Goal: Task Accomplishment & Management: Manage account settings

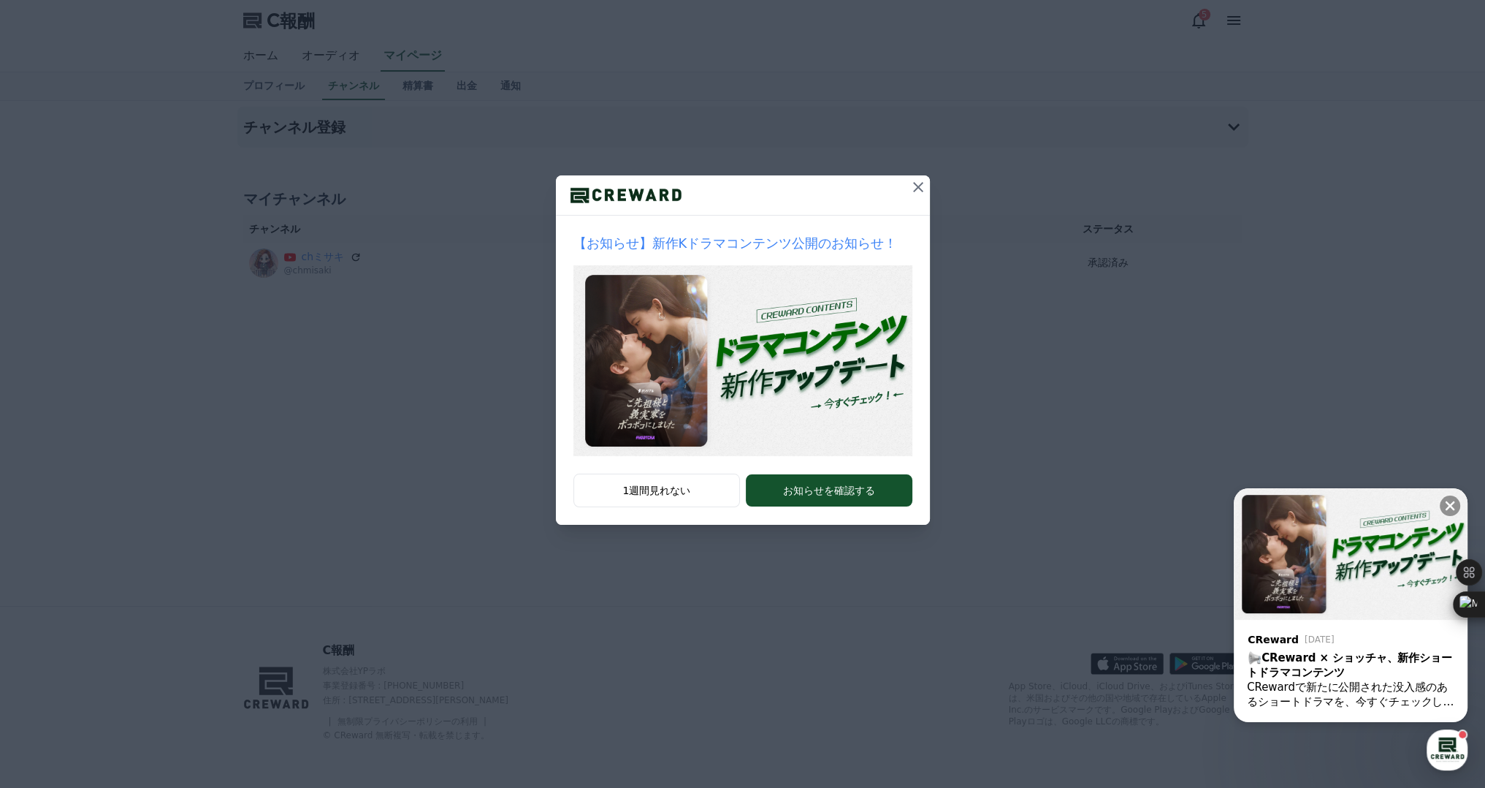
click at [924, 183] on icon at bounding box center [919, 187] width 18 height 18
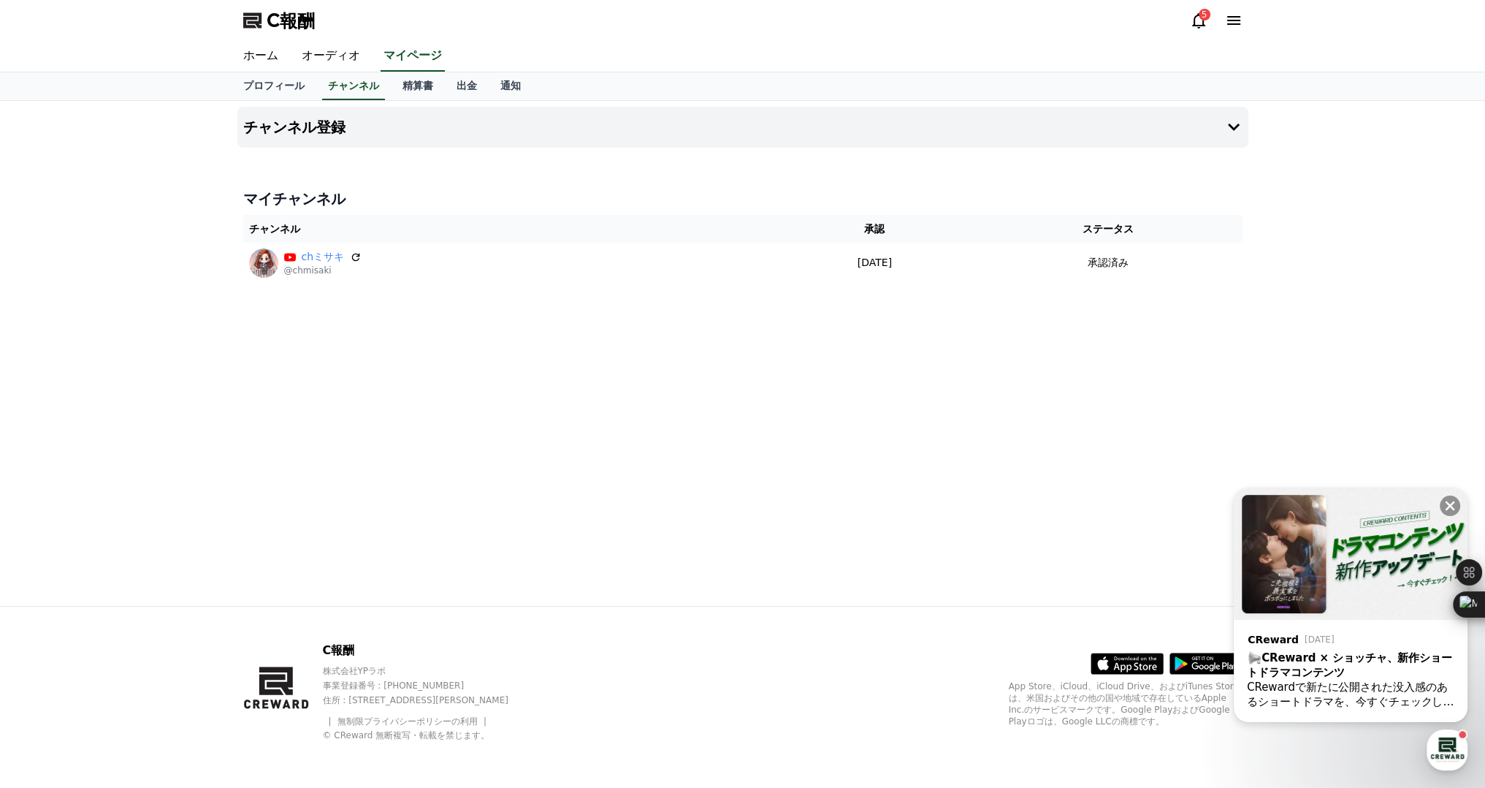
click at [1197, 24] on icon at bounding box center [1199, 21] width 18 height 18
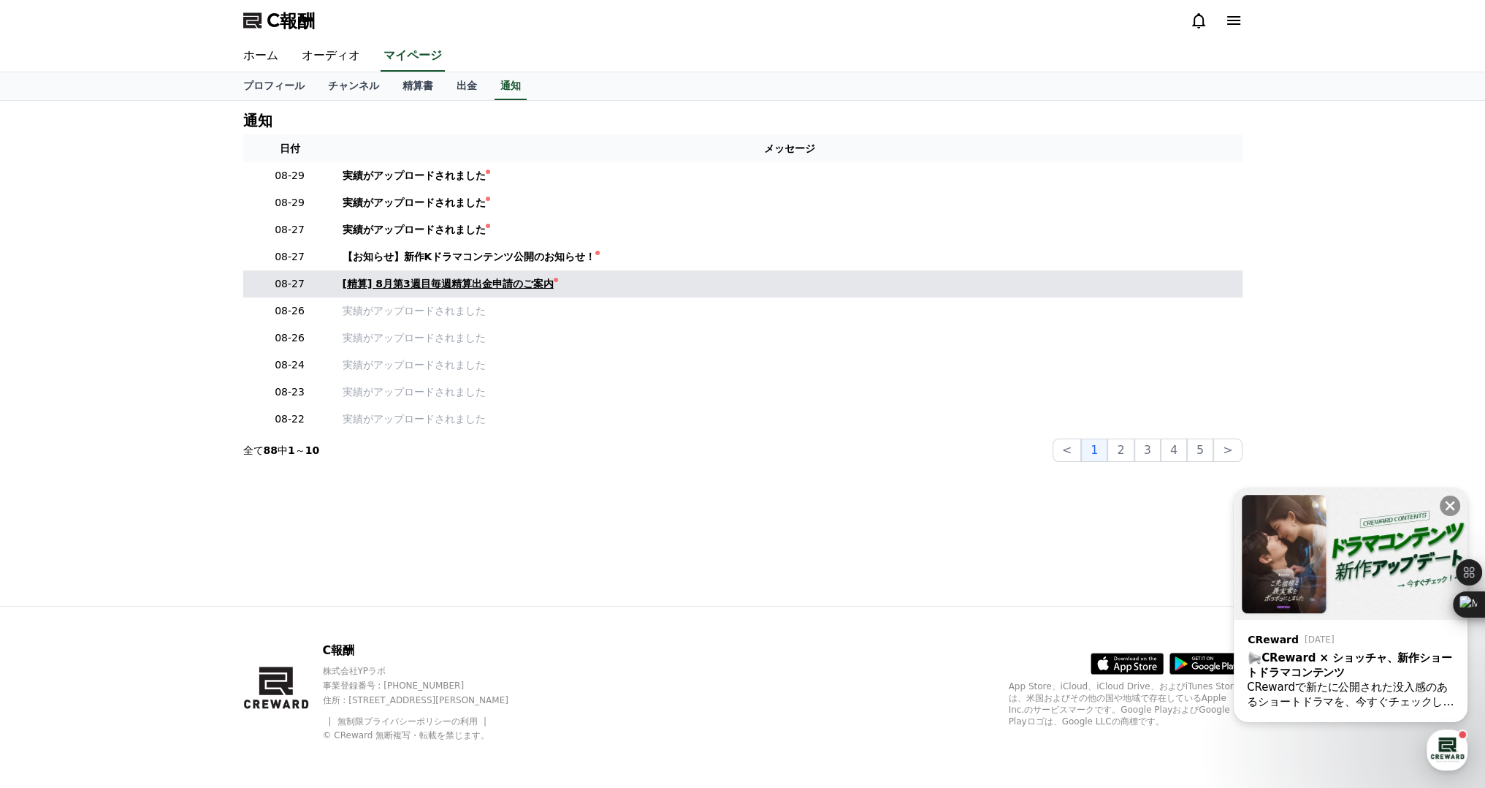
click at [471, 282] on font "[精算] 8月第3週目毎週精算出金申請のご案内" at bounding box center [448, 284] width 211 height 12
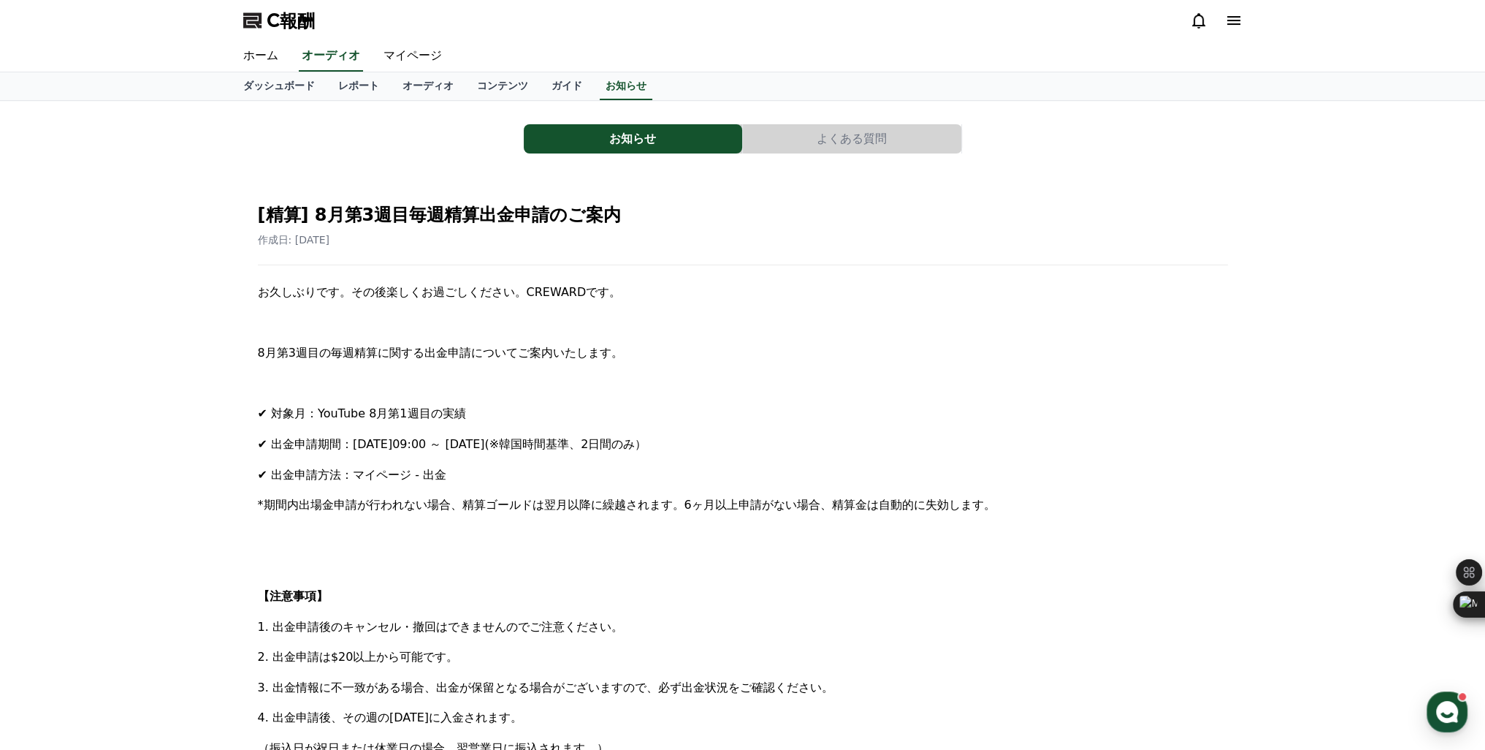
click at [1195, 22] on icon at bounding box center [1199, 21] width 18 height 18
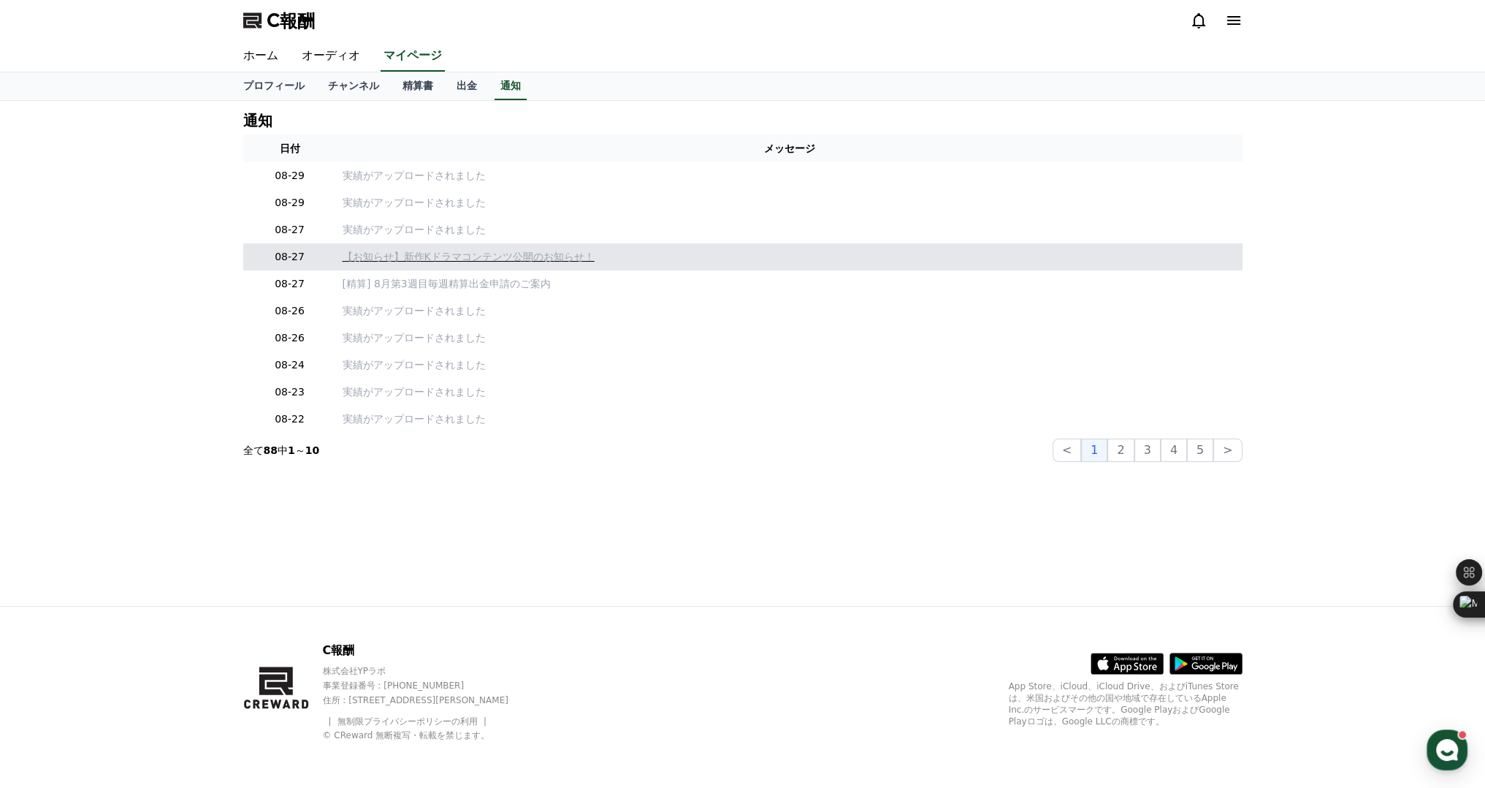
click at [381, 257] on font "【お知らせ】新作Kドラマコンテンツ公開のお知らせ！" at bounding box center [469, 257] width 252 height 12
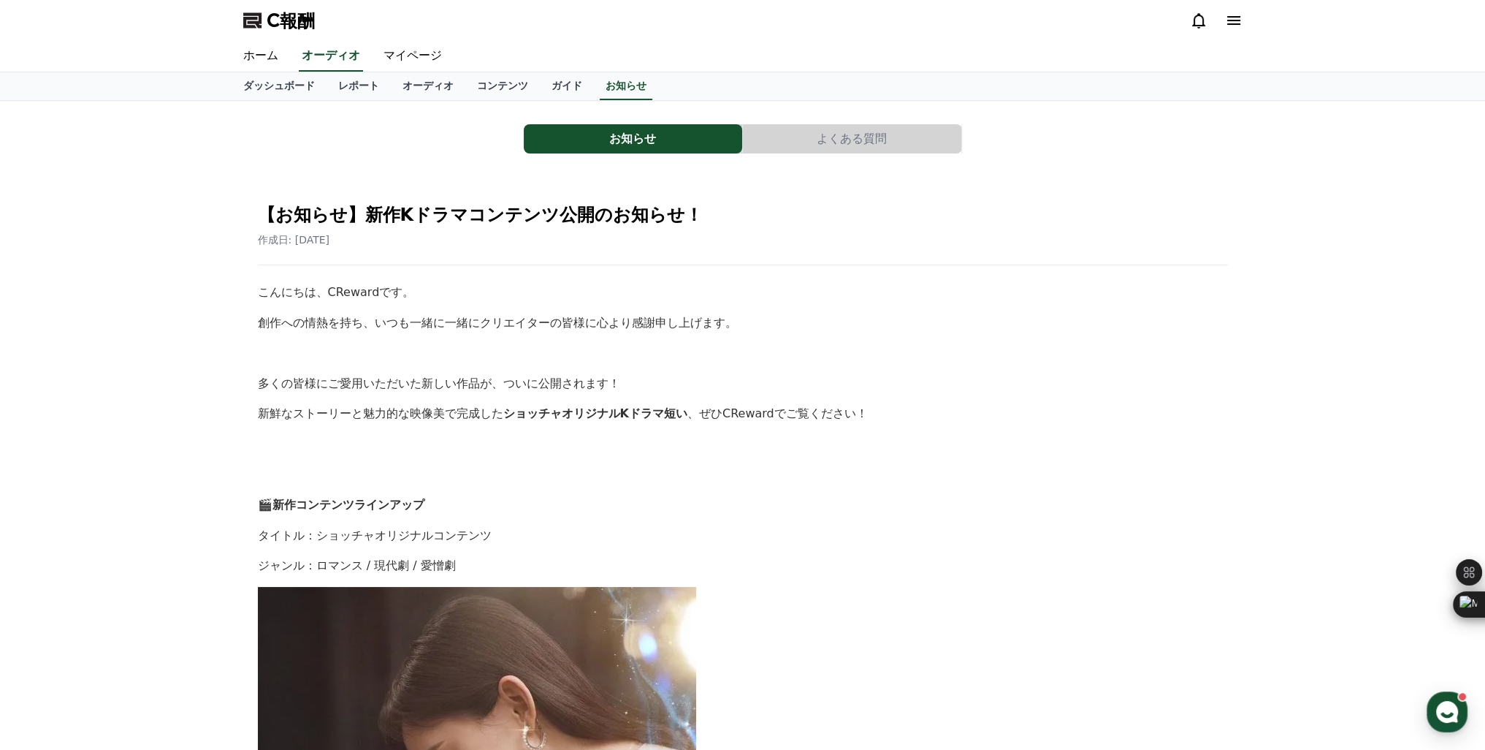
click at [1198, 24] on icon at bounding box center [1199, 21] width 18 height 18
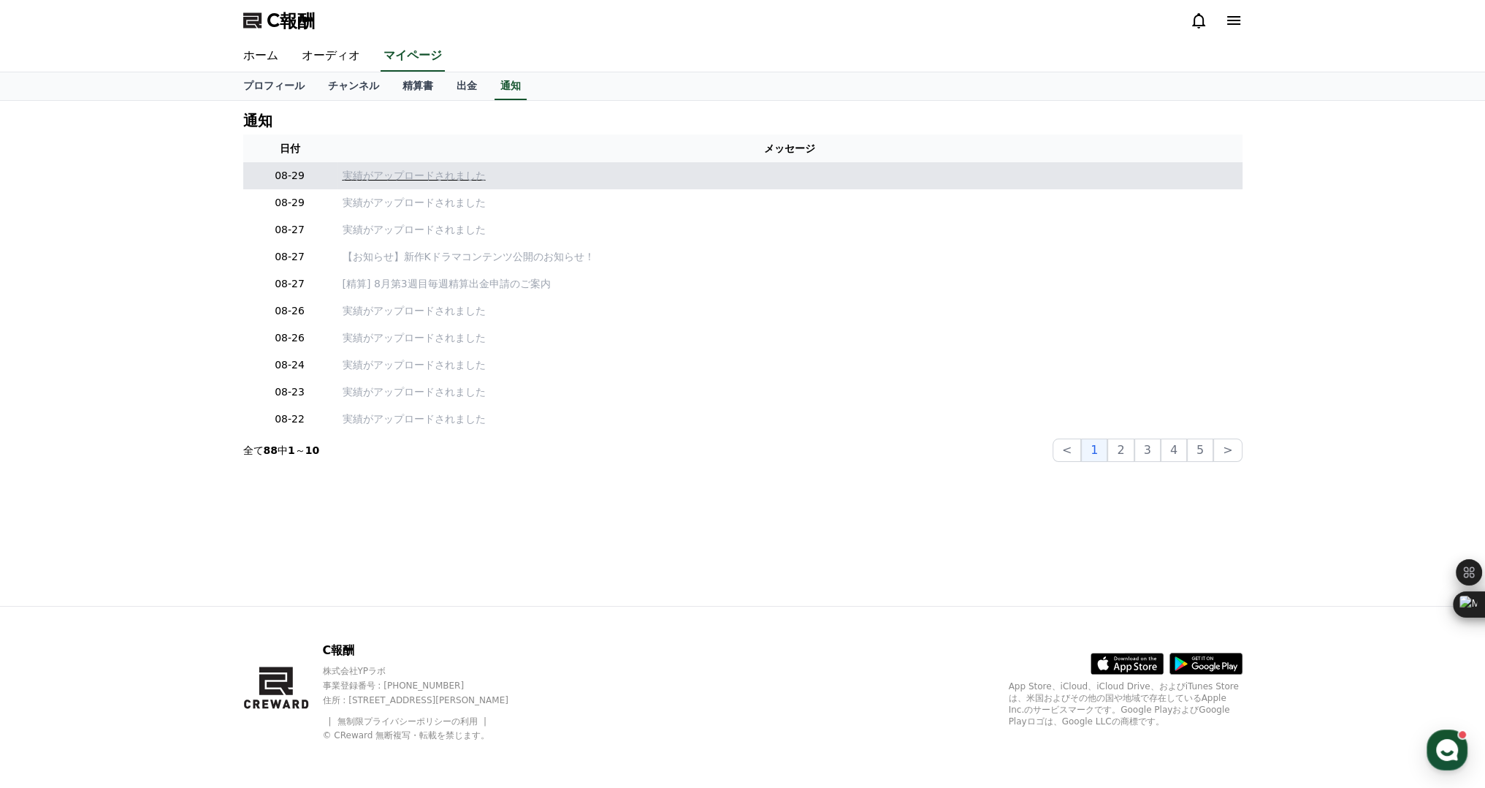
click at [406, 177] on font "実績がアップロードされました" at bounding box center [414, 176] width 143 height 12
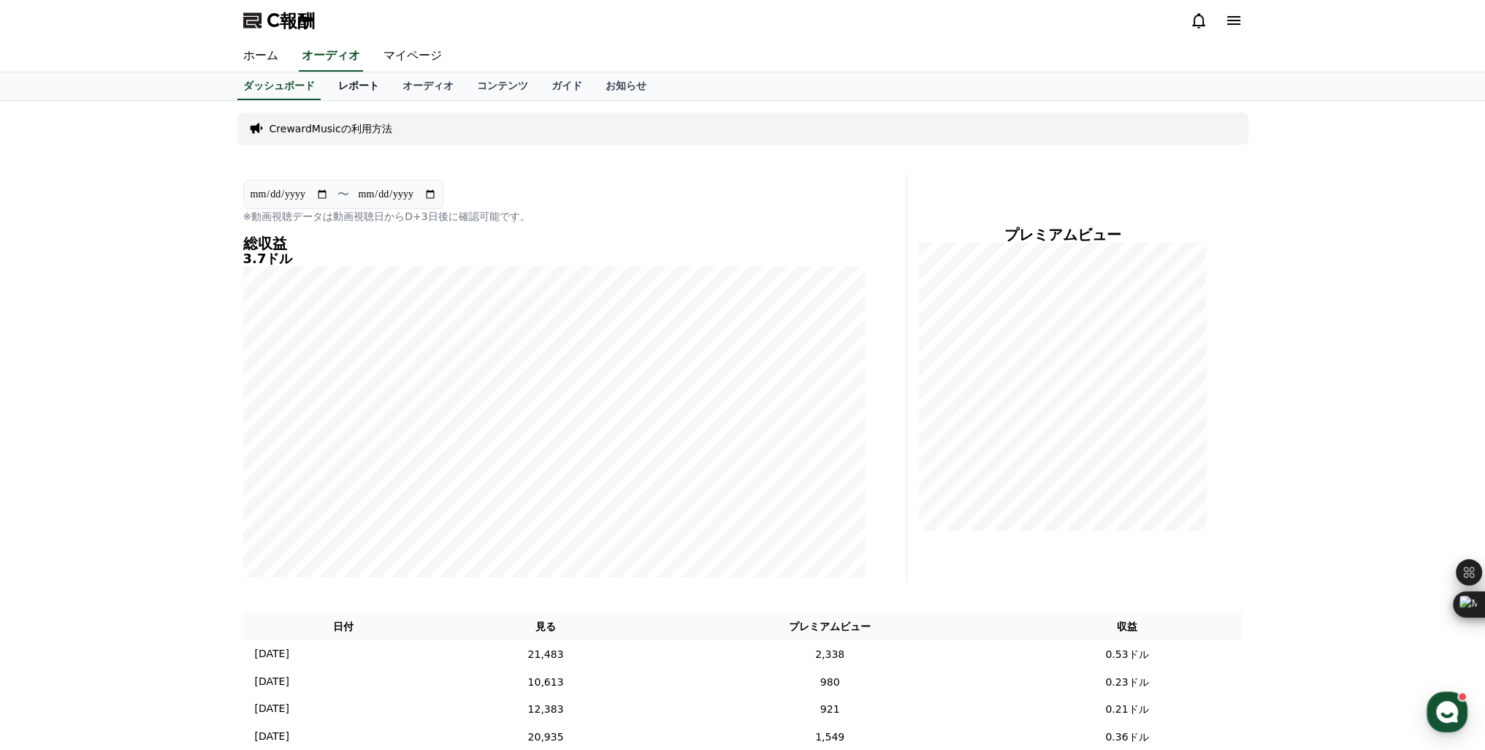
click at [344, 88] on font "レポート" at bounding box center [358, 86] width 41 height 12
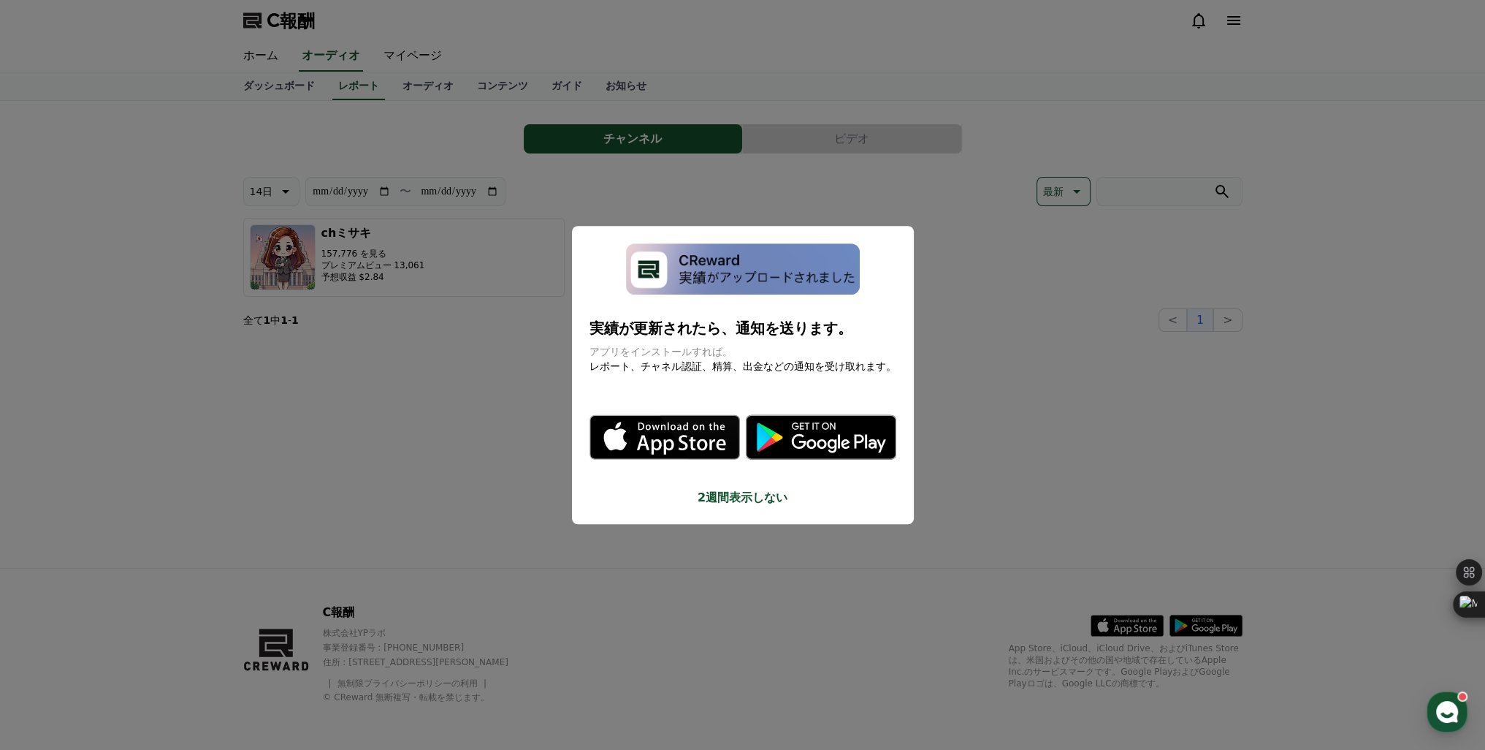
click at [670, 193] on button "モーダルを閉じる" at bounding box center [742, 375] width 1485 height 750
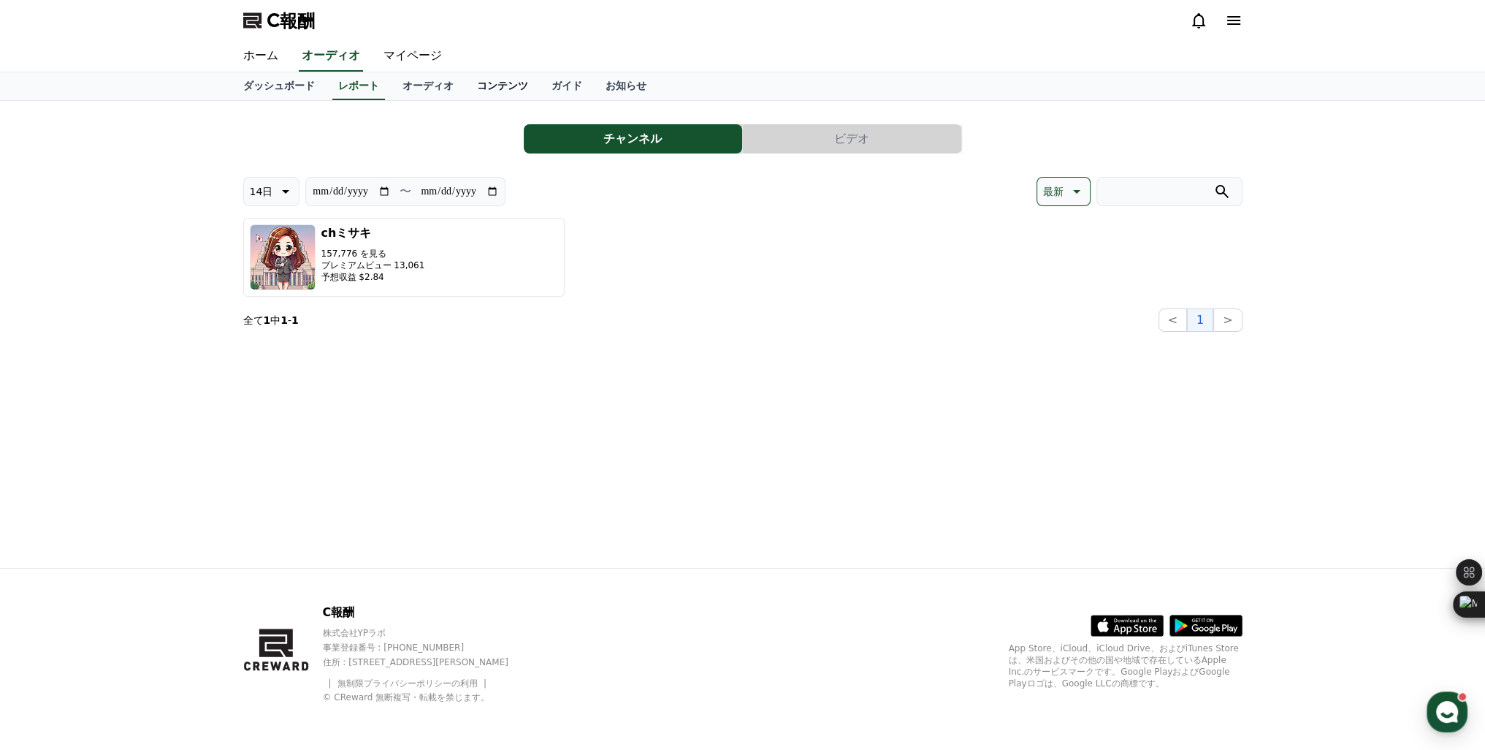
click at [477, 91] on font "コンテンツ" at bounding box center [502, 86] width 51 height 12
click at [398, 92] on link "オーディオ" at bounding box center [428, 86] width 75 height 28
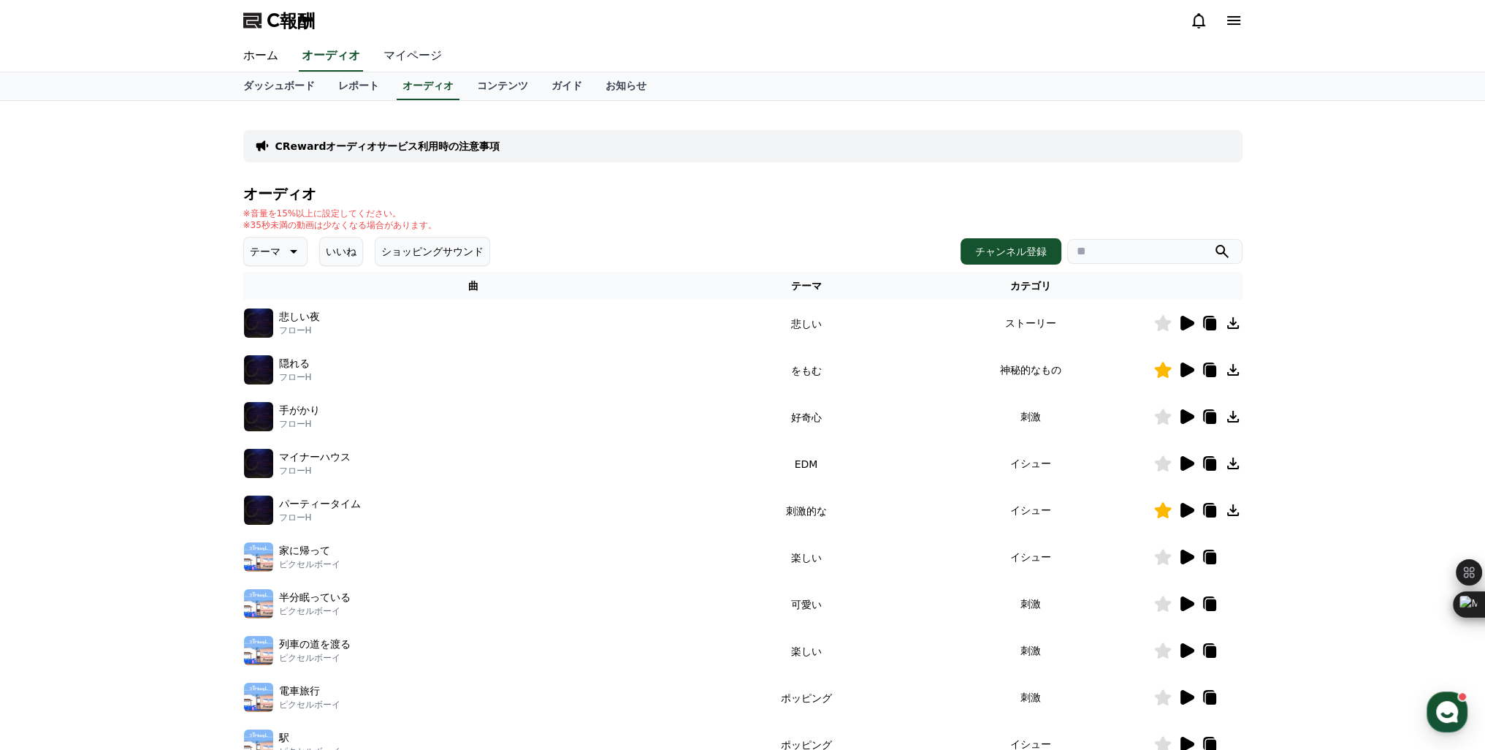
click at [384, 49] on font "マイページ" at bounding box center [413, 55] width 58 height 14
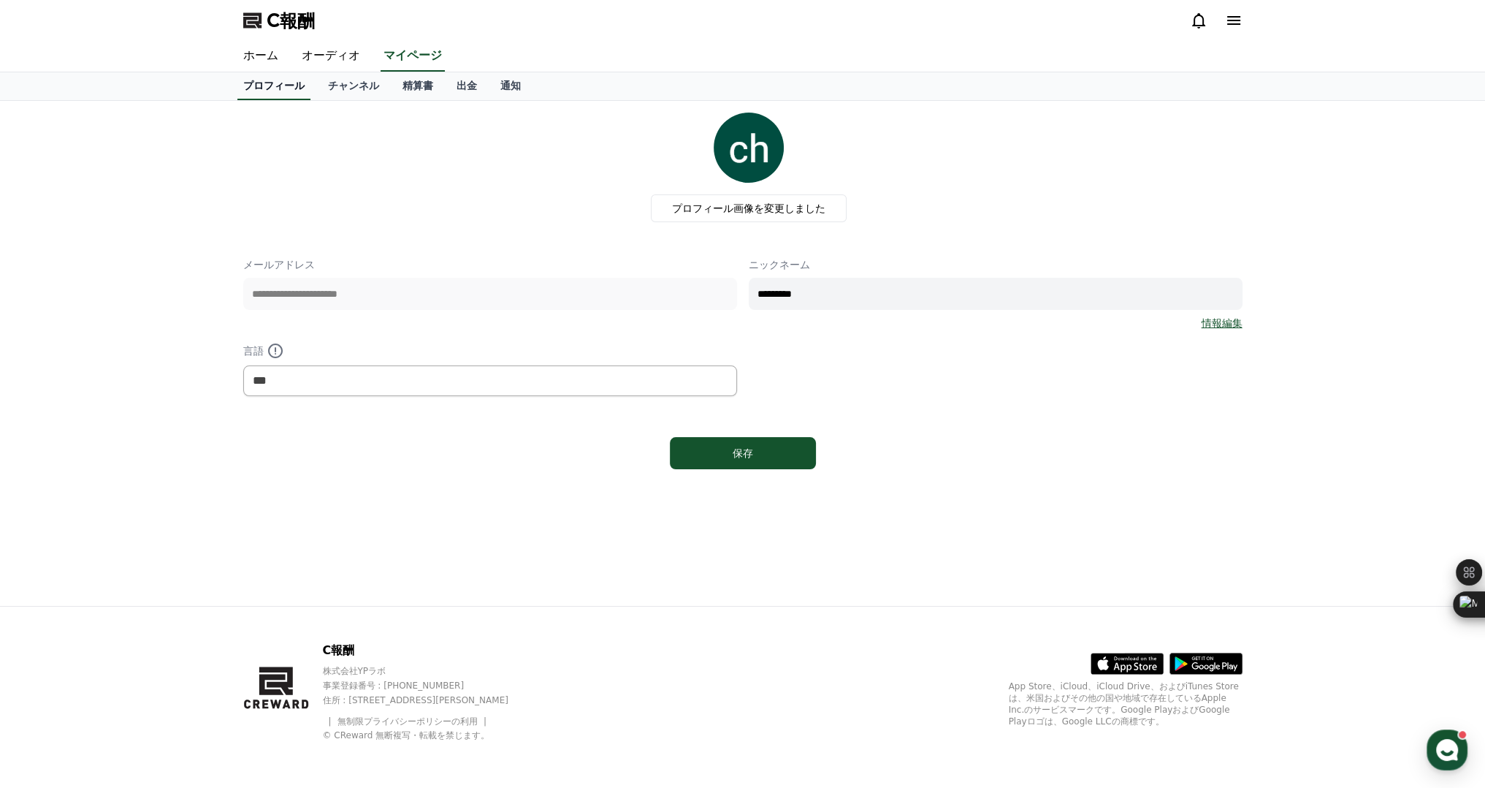
click at [260, 86] on font "プロフィール" at bounding box center [273, 86] width 61 height 12
click at [316, 90] on link "チャンネル" at bounding box center [353, 86] width 75 height 28
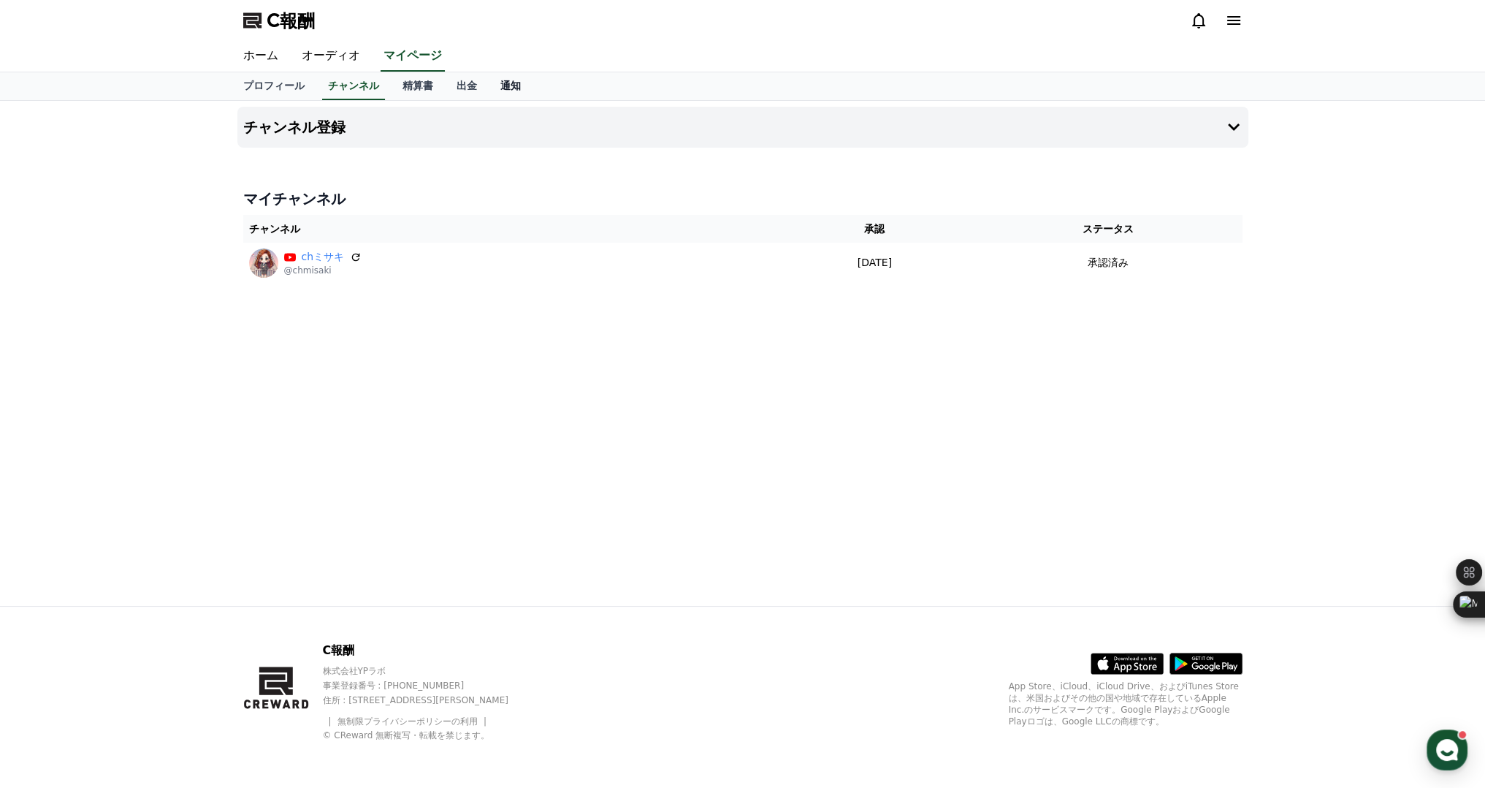
click at [489, 92] on link "通知" at bounding box center [511, 86] width 44 height 28
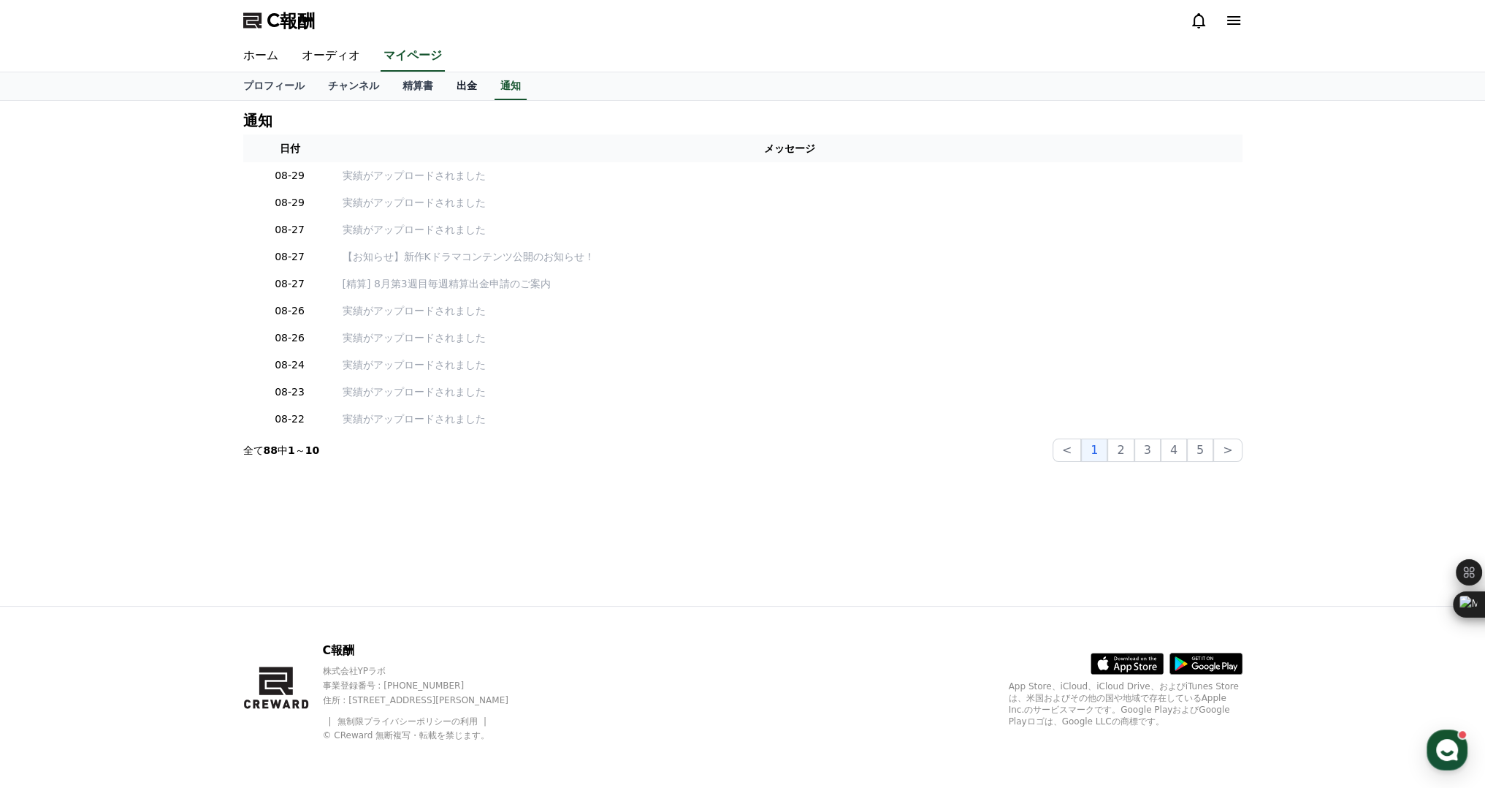
click at [445, 92] on link "出金" at bounding box center [467, 86] width 44 height 28
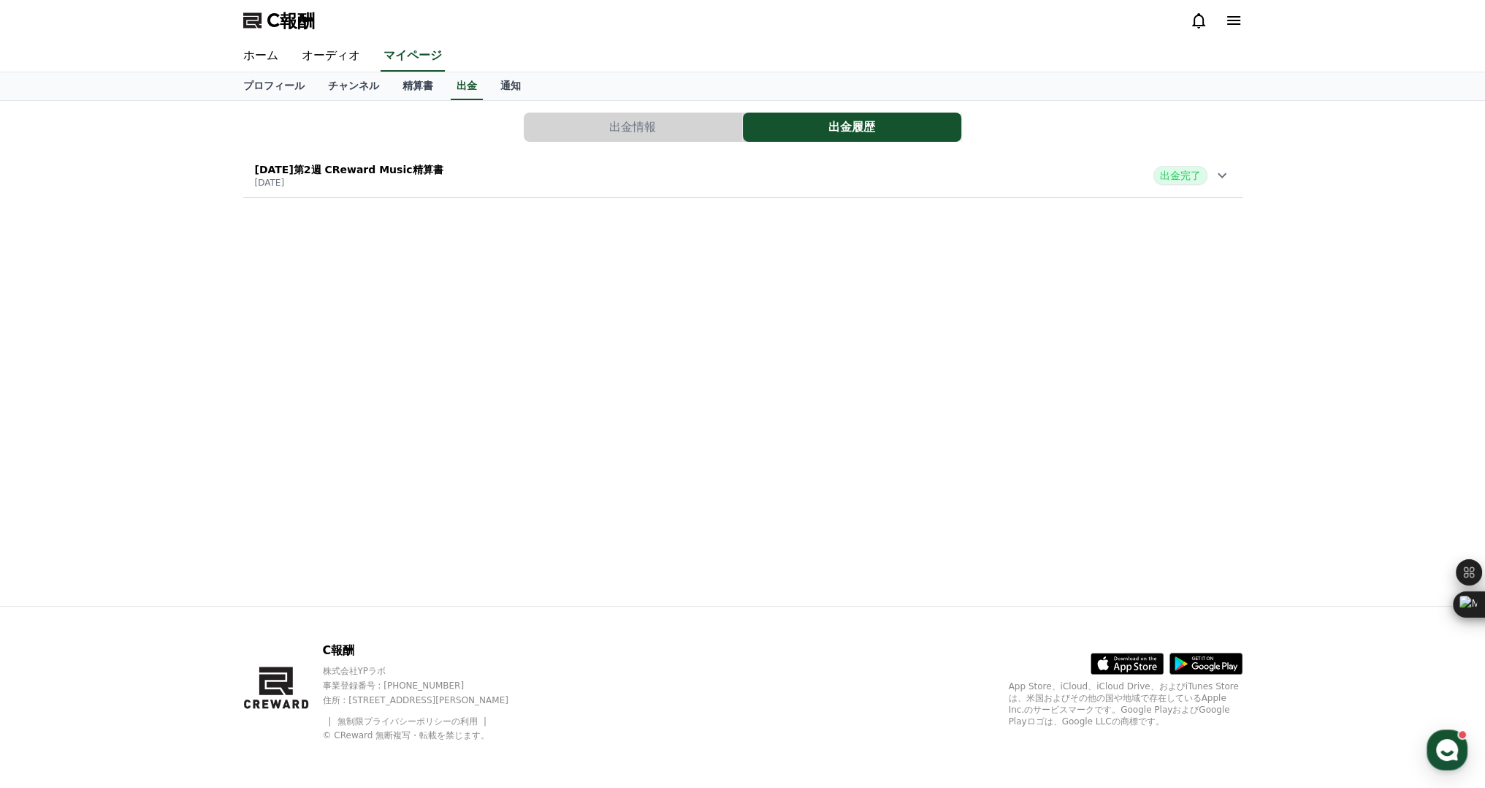
click at [606, 132] on button "出金情報" at bounding box center [633, 127] width 218 height 29
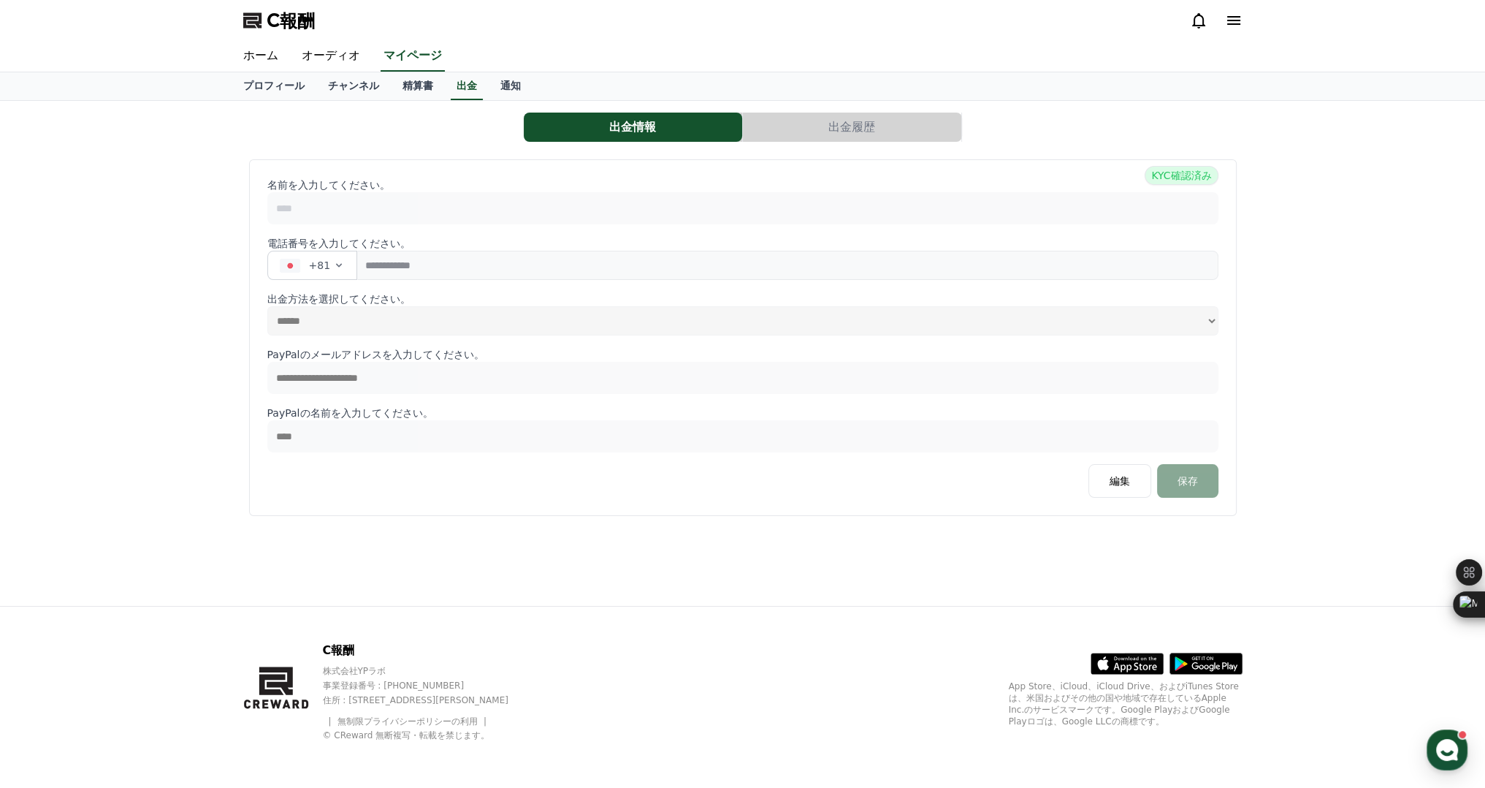
select select
click at [818, 122] on button "出金履歴" at bounding box center [852, 127] width 218 height 29
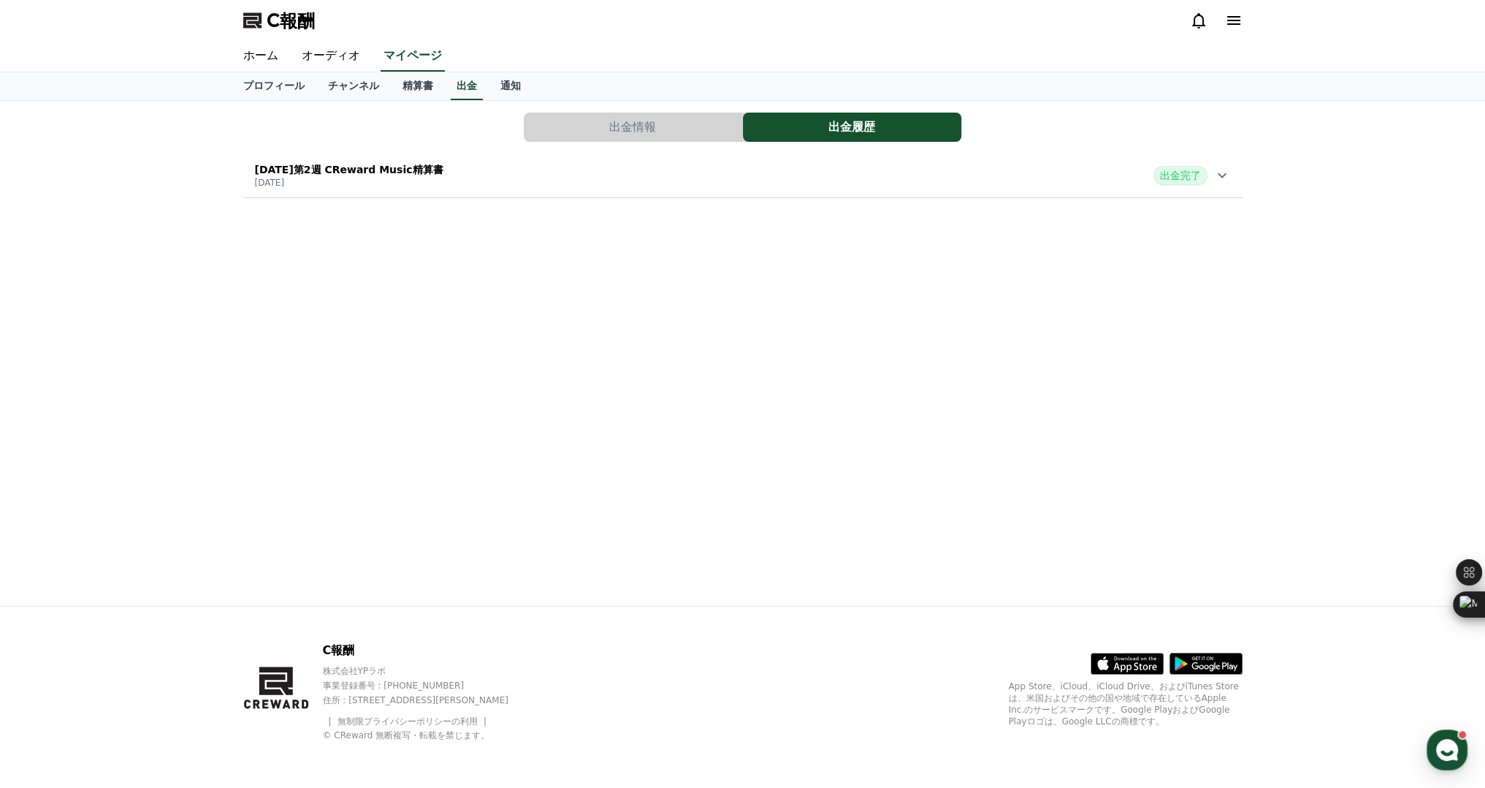
click at [547, 184] on div "[DATE]第2週 CReward Music精算書 [DATE][PERSON_NAME]金完了" at bounding box center [743, 175] width 1000 height 38
click at [328, 89] on font "チャンネル" at bounding box center [353, 86] width 51 height 12
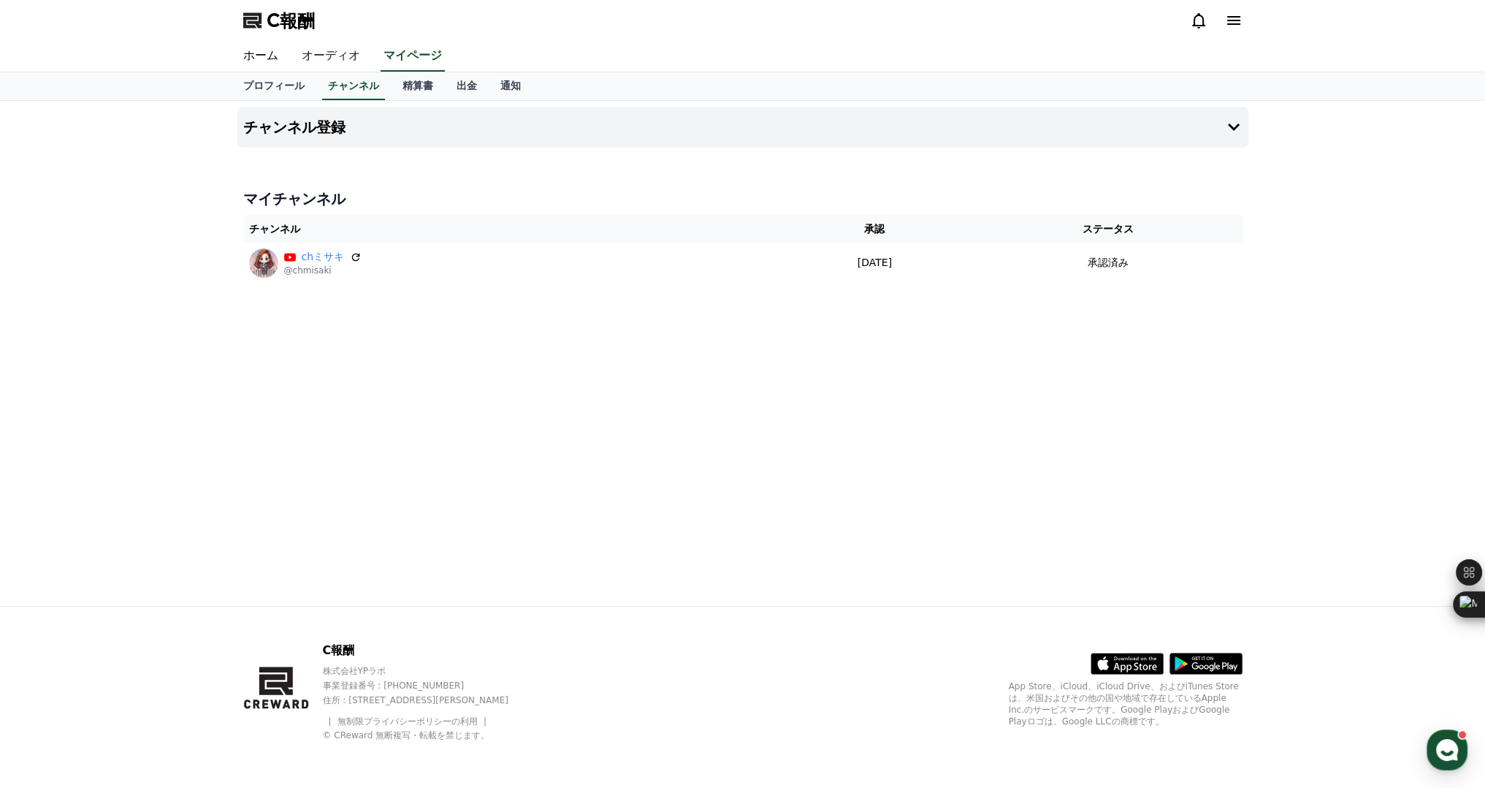
click at [309, 61] on font "オーディオ" at bounding box center [331, 55] width 58 height 14
